Goal: Task Accomplishment & Management: Manage account settings

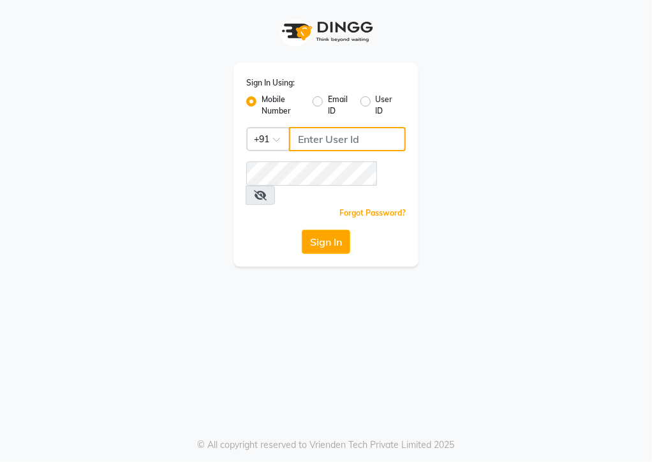
click at [322, 137] on input "Username" at bounding box center [347, 139] width 117 height 24
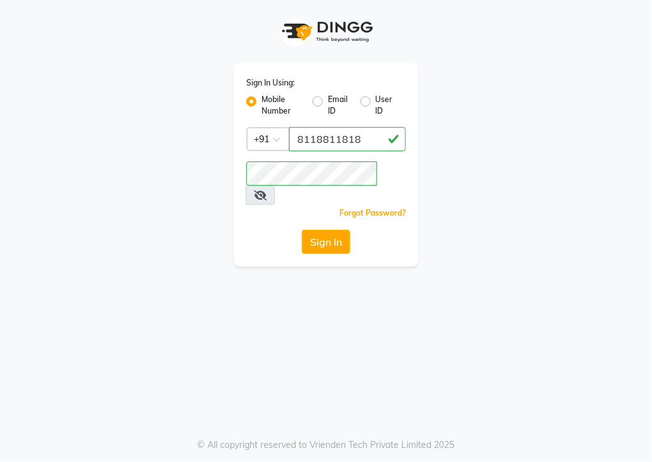
click at [258, 230] on div "Sign In" at bounding box center [325, 242] width 159 height 24
click at [344, 230] on button "Sign In" at bounding box center [326, 242] width 48 height 24
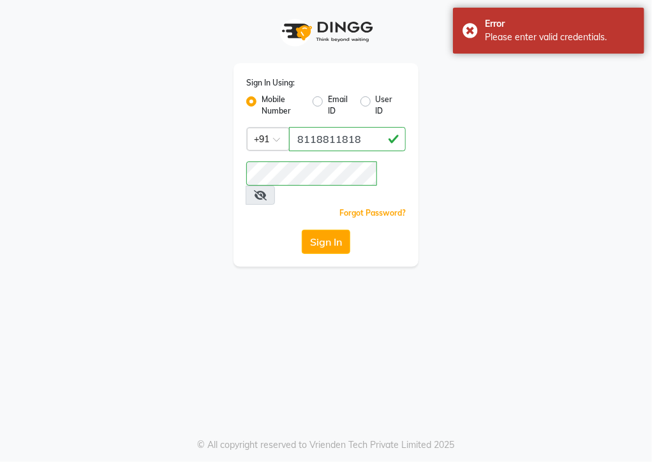
click at [267, 190] on icon at bounding box center [260, 195] width 13 height 10
click at [337, 230] on button "Sign In" at bounding box center [326, 242] width 48 height 24
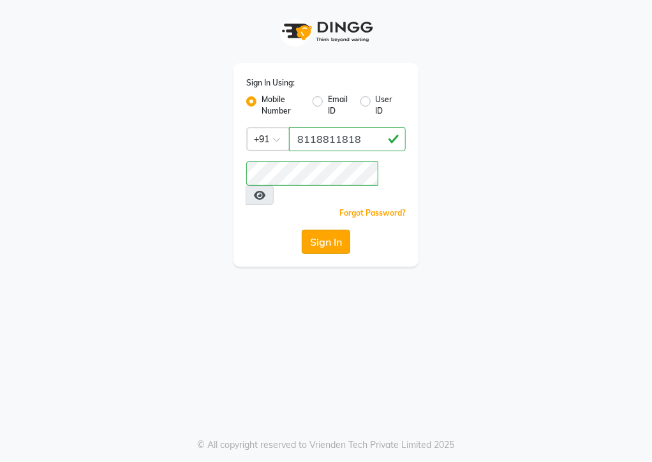
click at [314, 230] on button "Sign In" at bounding box center [326, 242] width 48 height 24
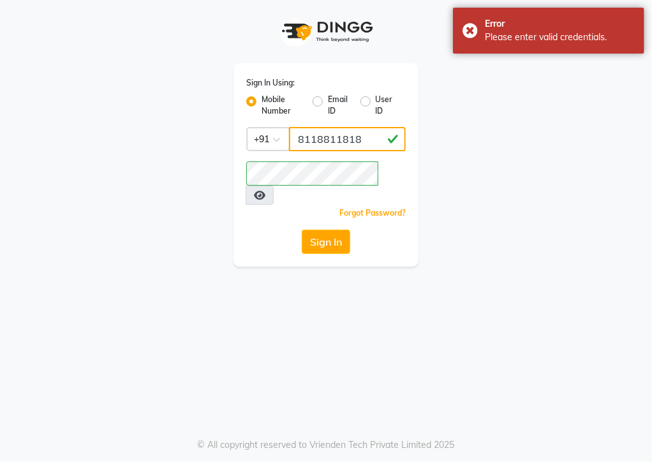
click at [367, 133] on input "8118811818" at bounding box center [347, 139] width 117 height 24
type input "8"
type input "1111111111"
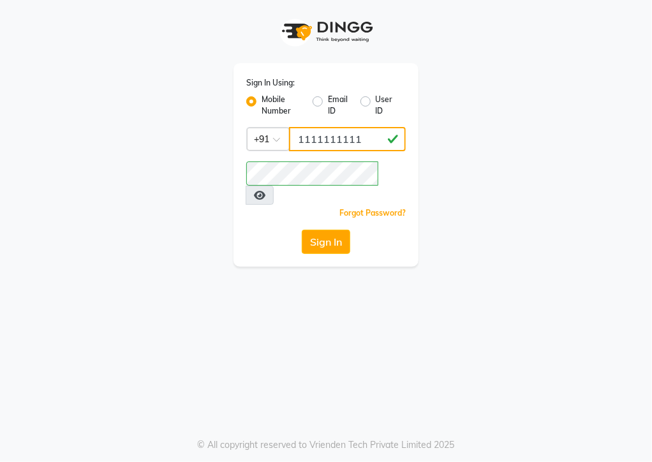
click at [475, 126] on div "Sign In Using: Mobile Number Email ID User ID Country Code × [PHONE_NUMBER] Rem…" at bounding box center [326, 133] width 612 height 267
click at [322, 230] on button "Sign In" at bounding box center [326, 242] width 48 height 24
